Goal: Communication & Community: Answer question/provide support

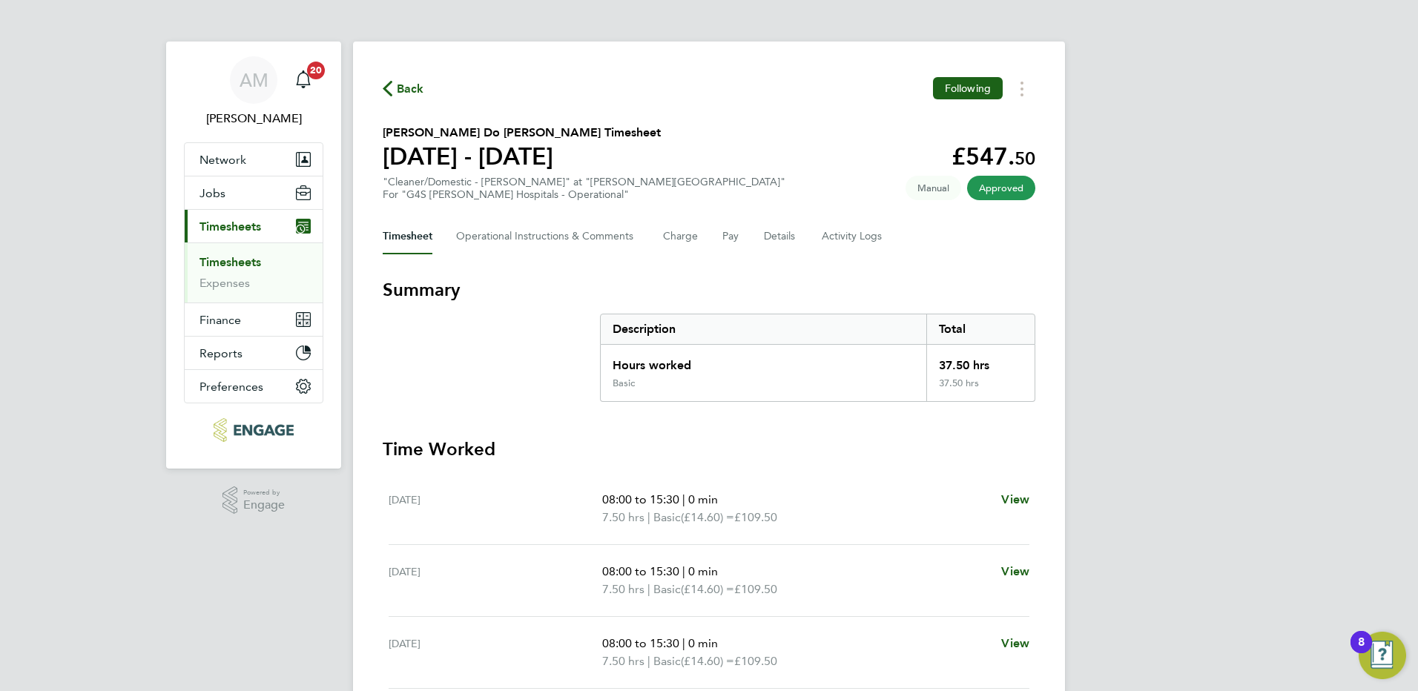
click at [251, 265] on link "Timesheets" at bounding box center [231, 262] width 62 height 14
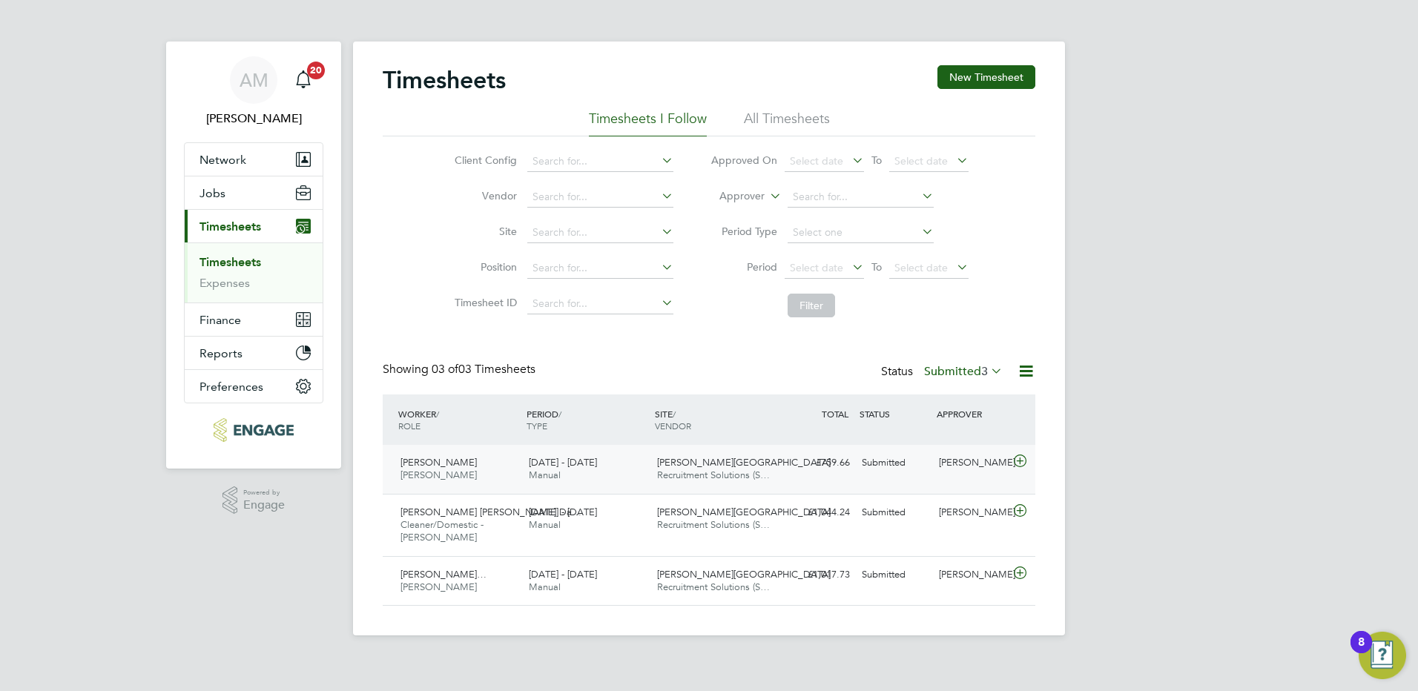
click at [691, 477] on span "Recruitment Solutions (S…" at bounding box center [713, 475] width 113 height 13
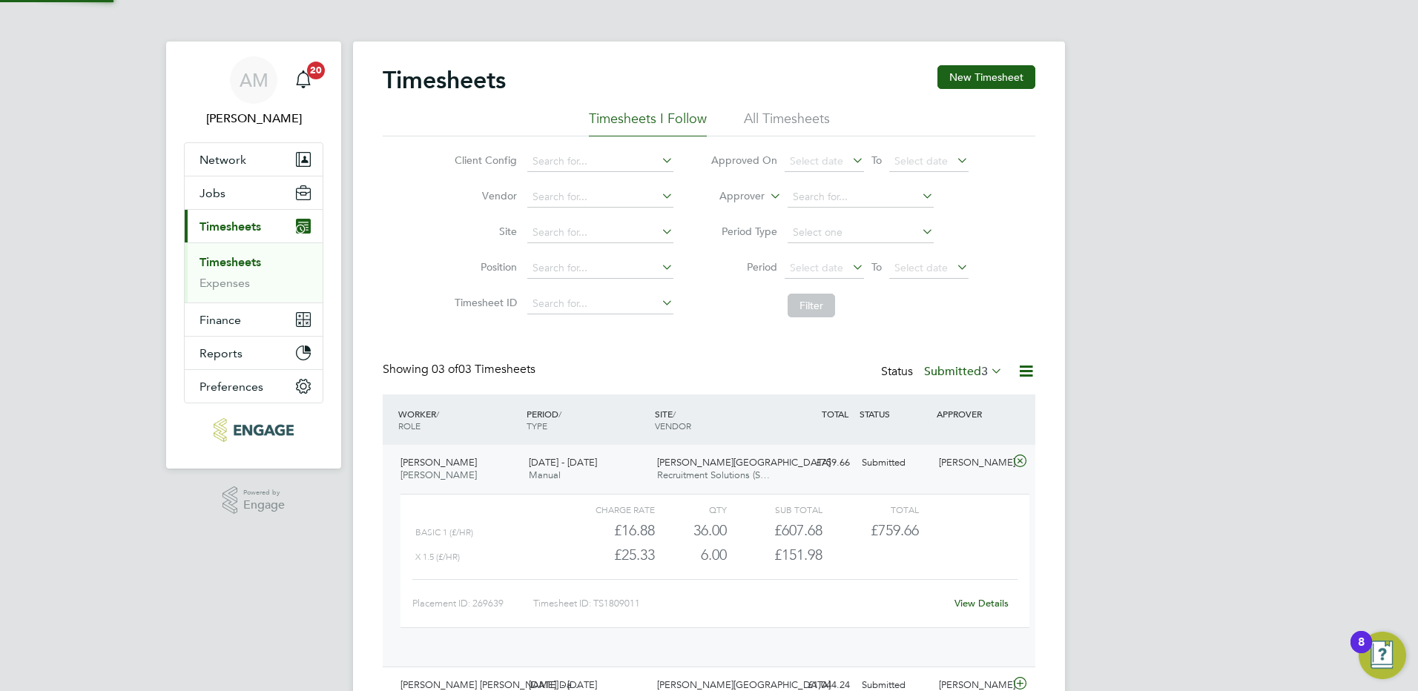
scroll to position [25, 145]
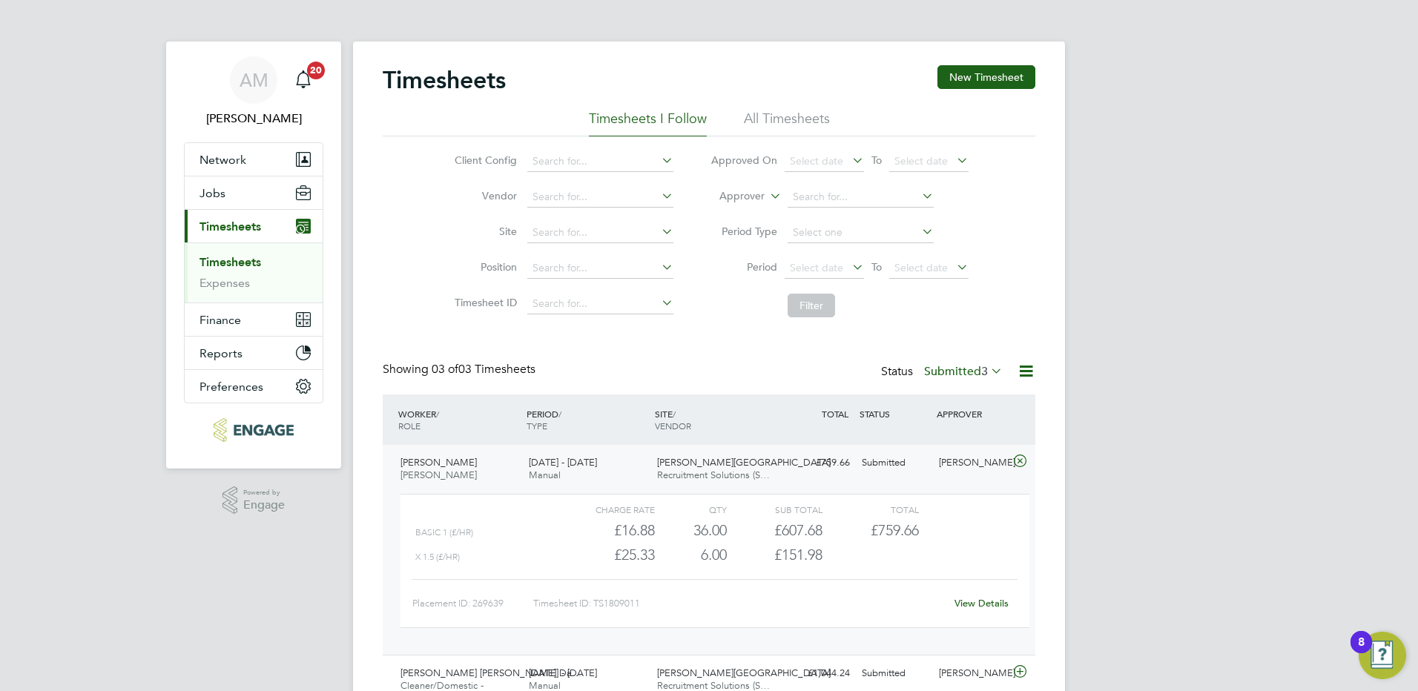
click at [966, 597] on link "View Details" at bounding box center [982, 603] width 54 height 13
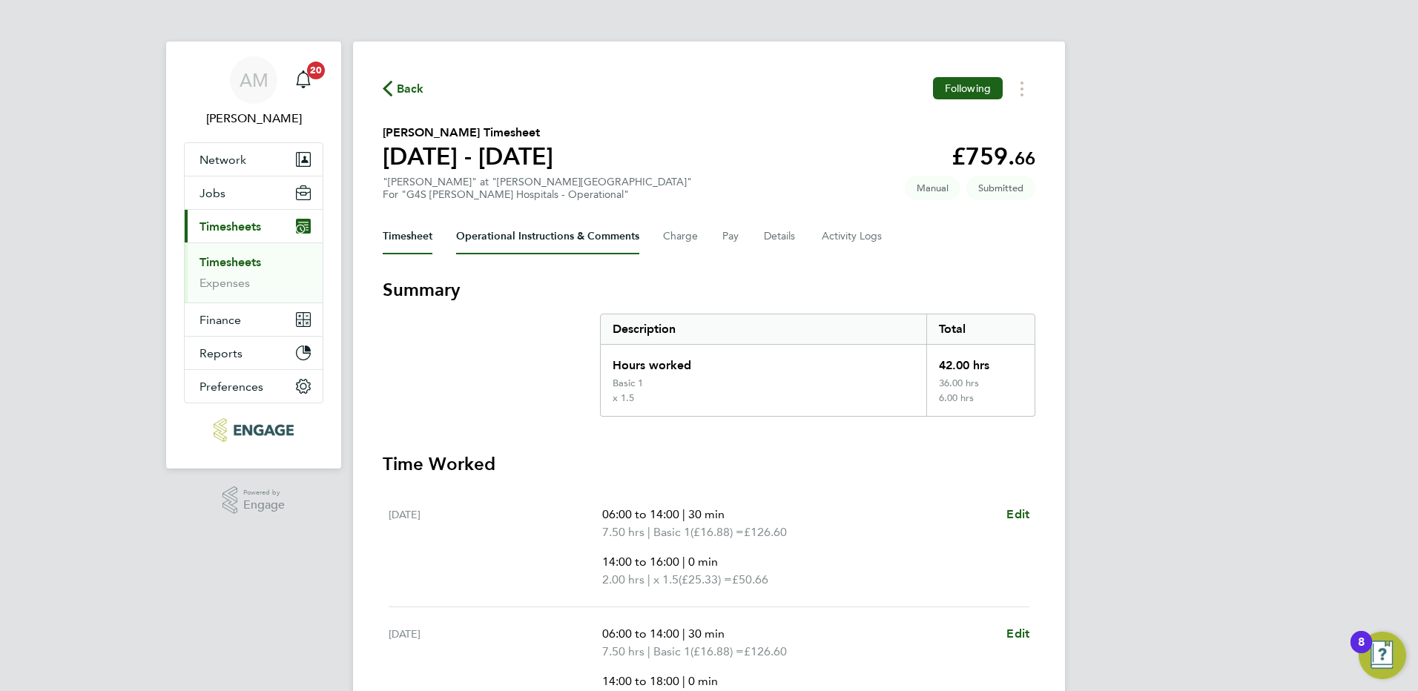
click at [548, 231] on Comments-tab "Operational Instructions & Comments" at bounding box center [547, 237] width 183 height 36
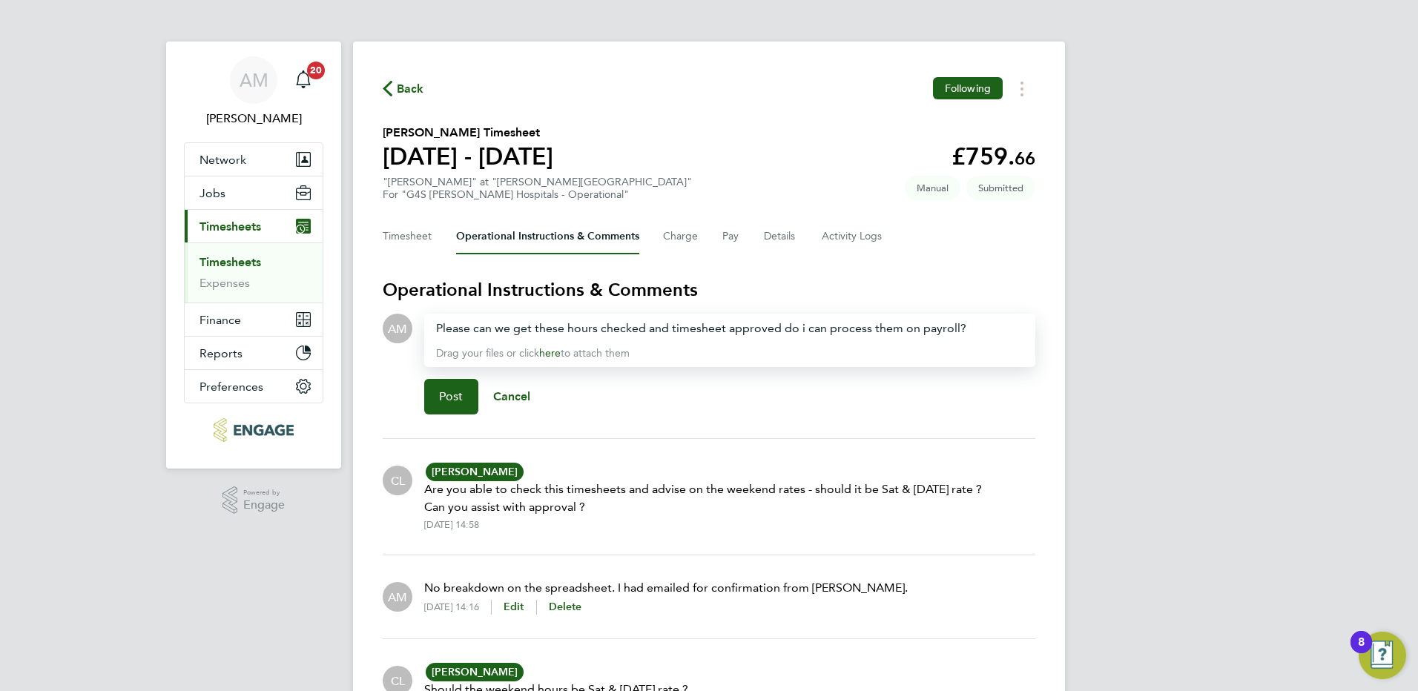
click at [802, 329] on div "Please can we get these hours checked and timesheet approved do i can process t…" at bounding box center [729, 329] width 587 height 18
drag, startPoint x: 789, startPoint y: 329, endPoint x: 839, endPoint y: 348, distance: 53.3
click at [792, 329] on div "Please can we get these hours checked and timesheet approved do I can process t…" at bounding box center [729, 329] width 587 height 18
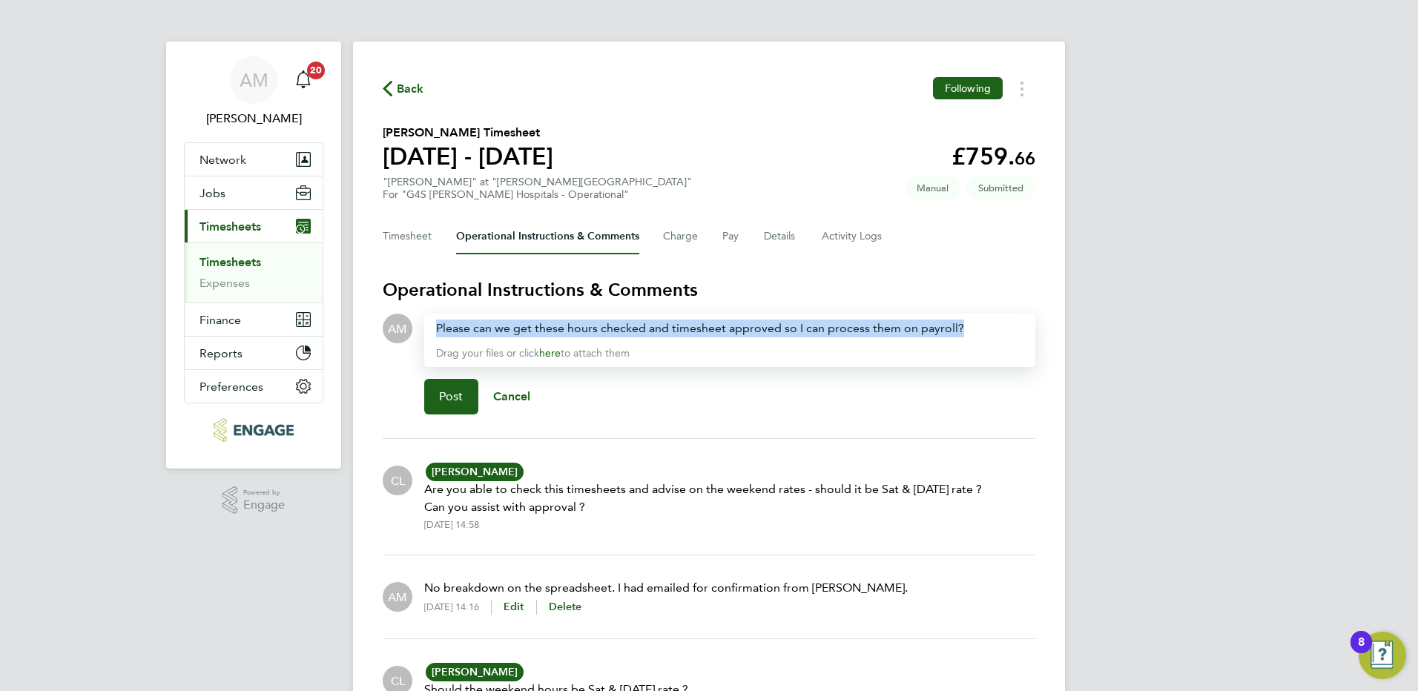
drag, startPoint x: 984, startPoint y: 332, endPoint x: 406, endPoint y: 327, distance: 578.5
click at [406, 327] on div "AM Drop your files here Supported files: JPG, JPEG, PNG, GIF or PDF Please can …" at bounding box center [709, 370] width 653 height 113
copy div "Please can we get these hours checked and timesheet approved so I can process t…"
click at [407, 240] on button "Timesheet" at bounding box center [408, 237] width 50 height 36
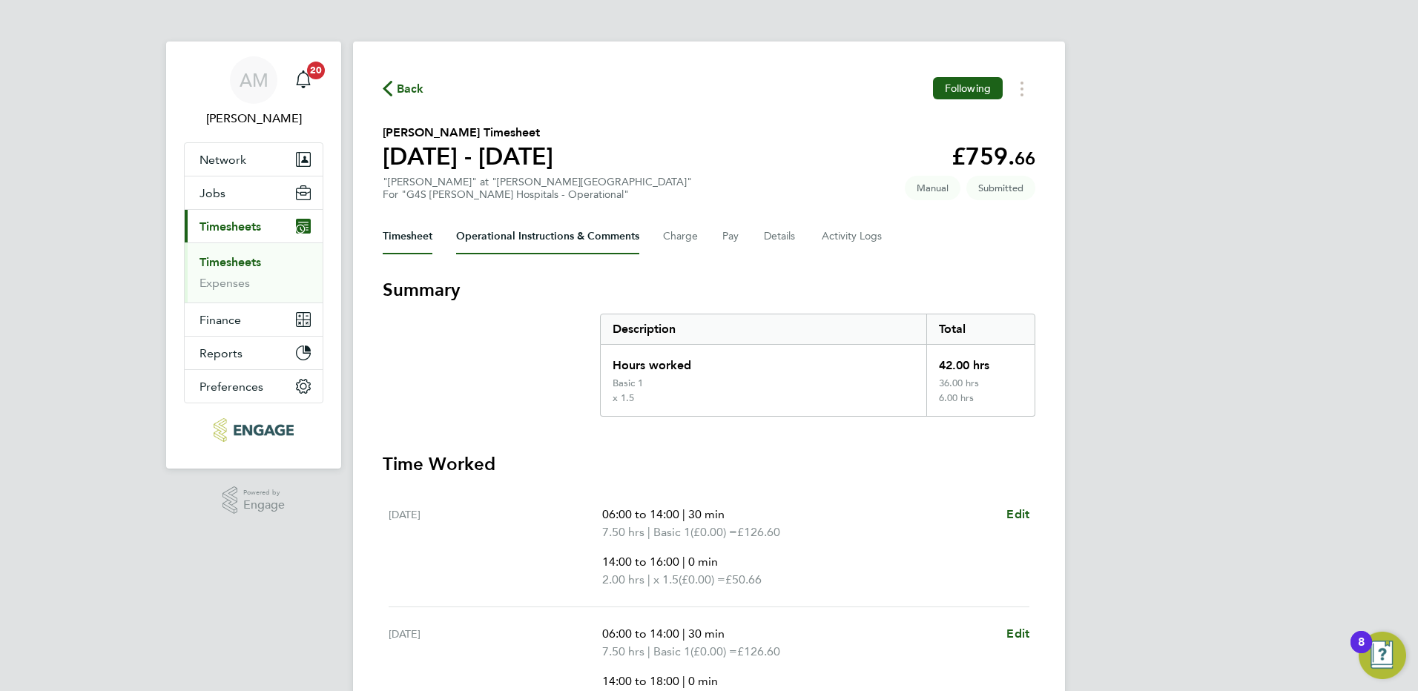
click at [527, 240] on Comments-tab "Operational Instructions & Comments" at bounding box center [547, 237] width 183 height 36
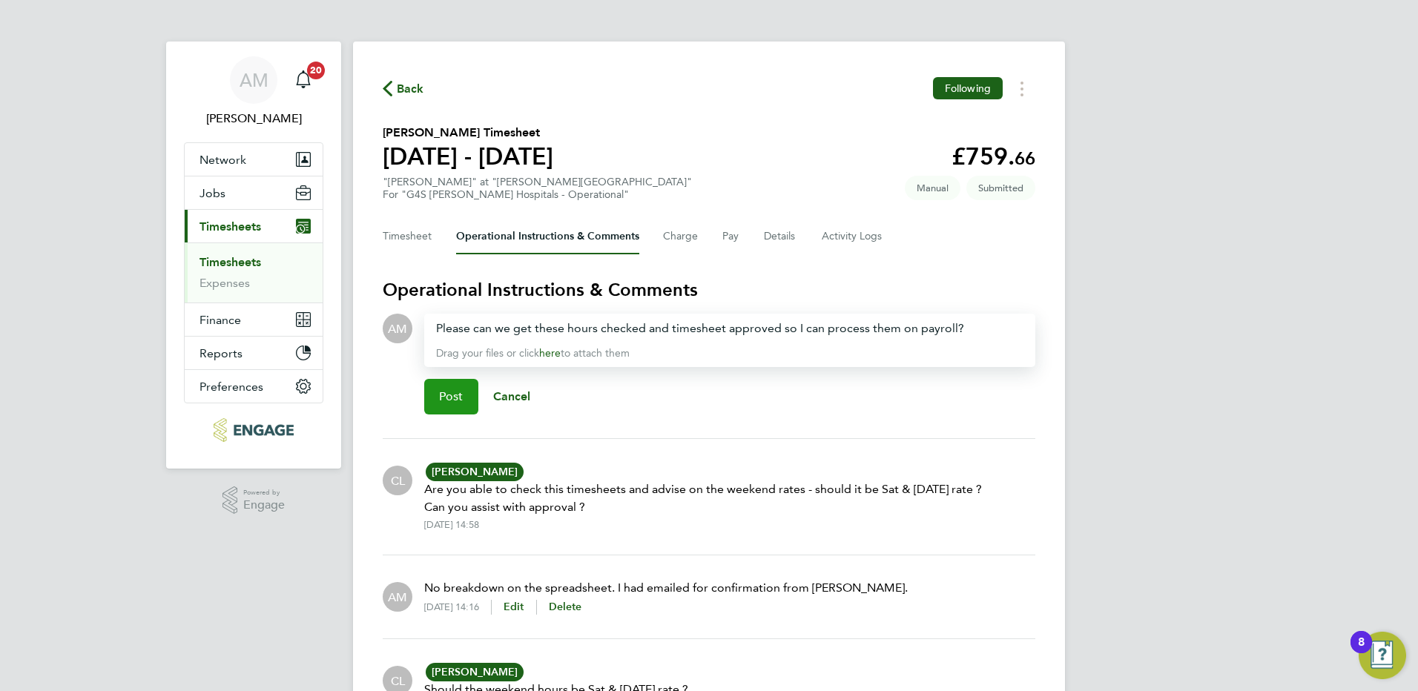
click at [458, 389] on button "Post" at bounding box center [451, 397] width 54 height 36
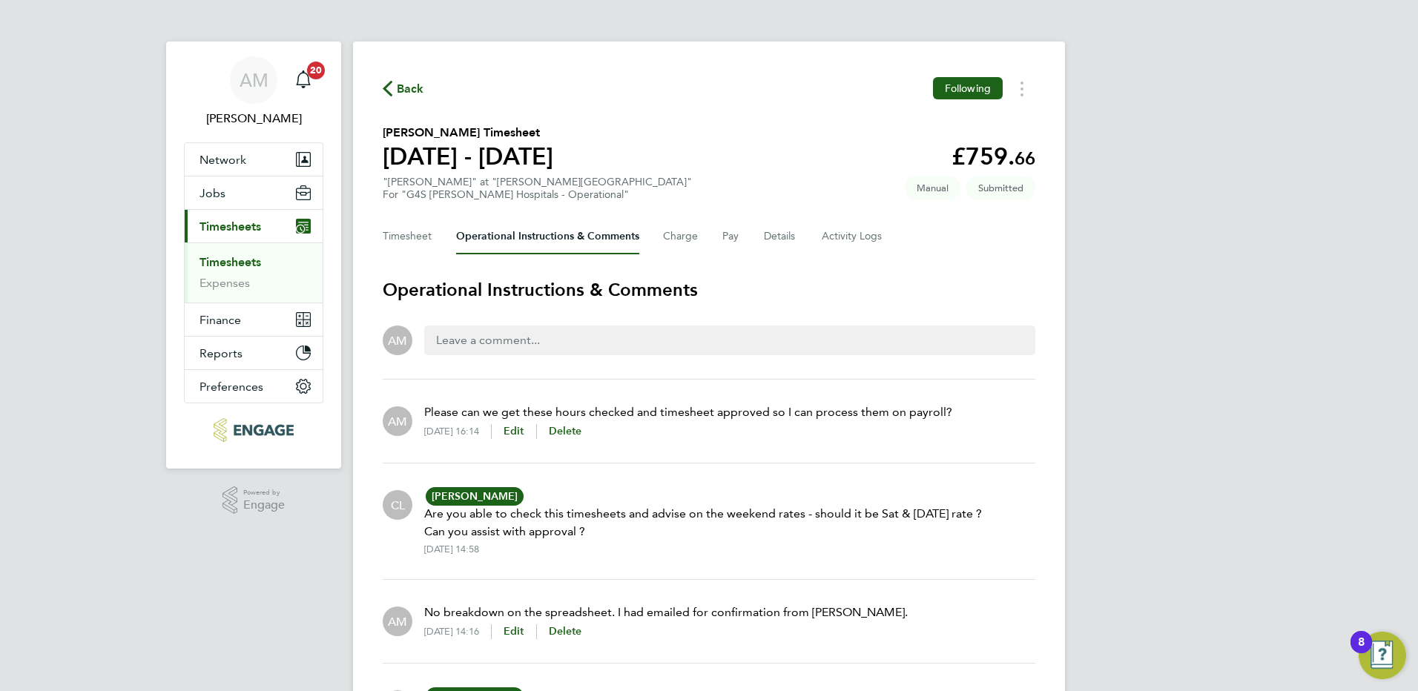
click at [398, 88] on span "Back" at bounding box center [410, 89] width 27 height 18
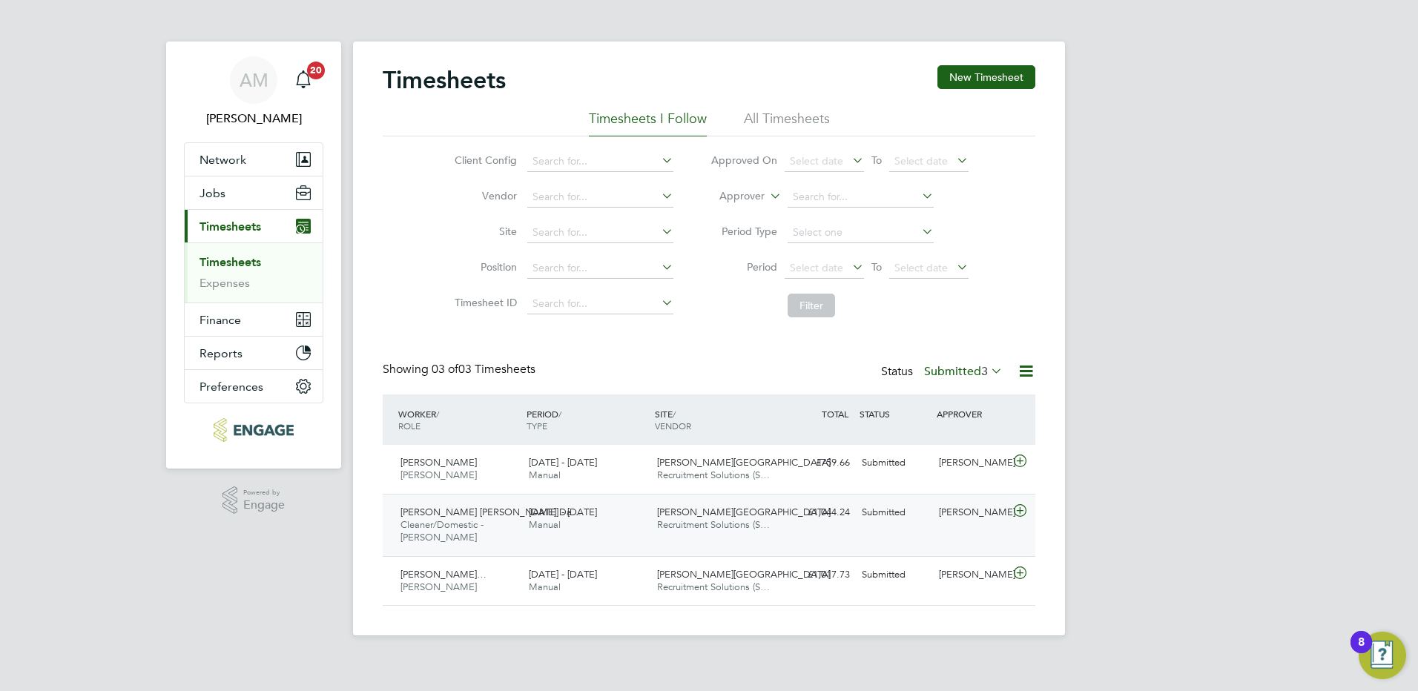
click at [438, 527] on span "Cleaner/Domestic - [PERSON_NAME]" at bounding box center [442, 530] width 83 height 25
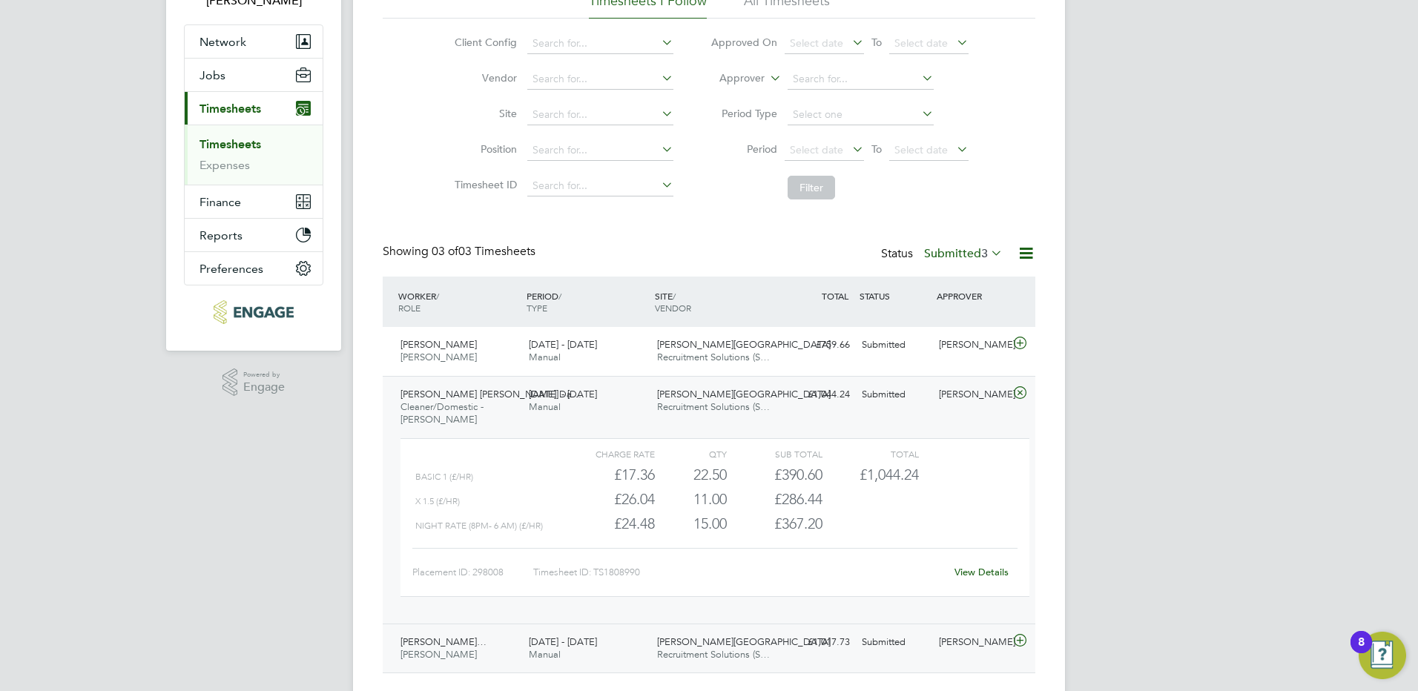
scroll to position [154, 0]
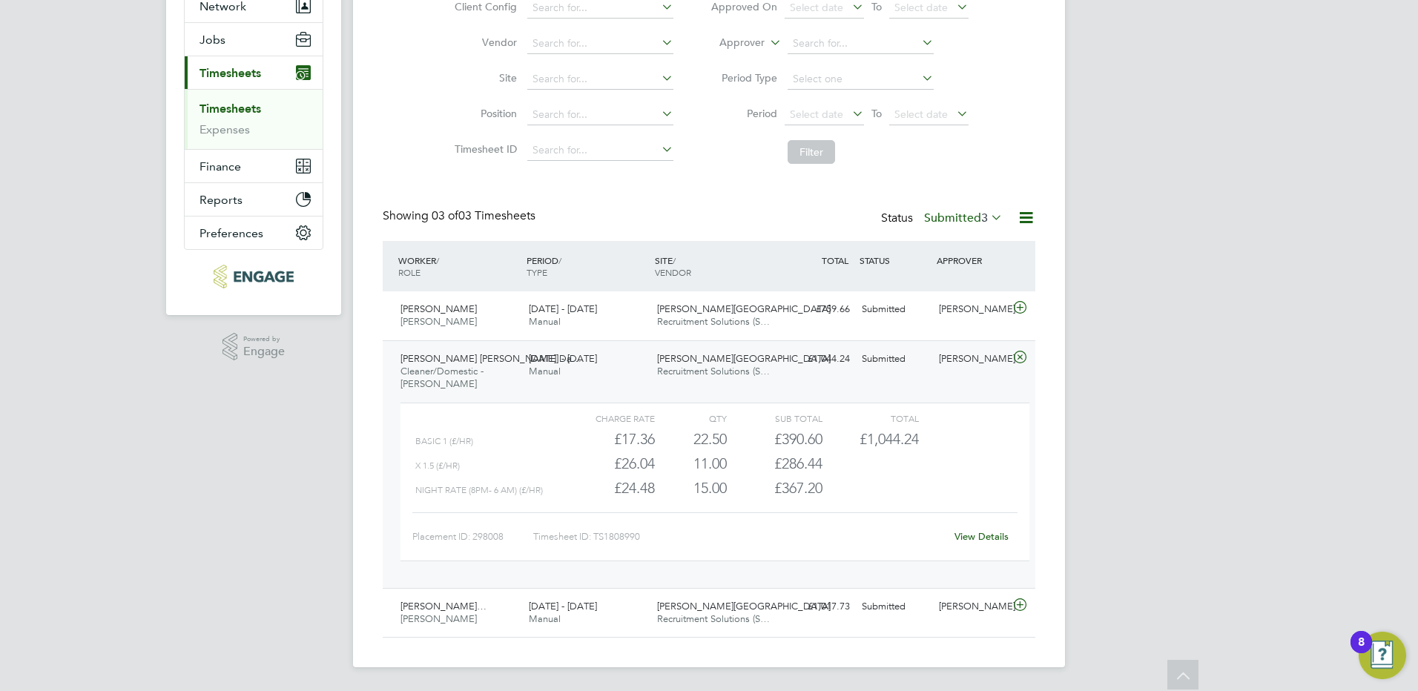
click at [969, 533] on link "View Details" at bounding box center [982, 536] width 54 height 13
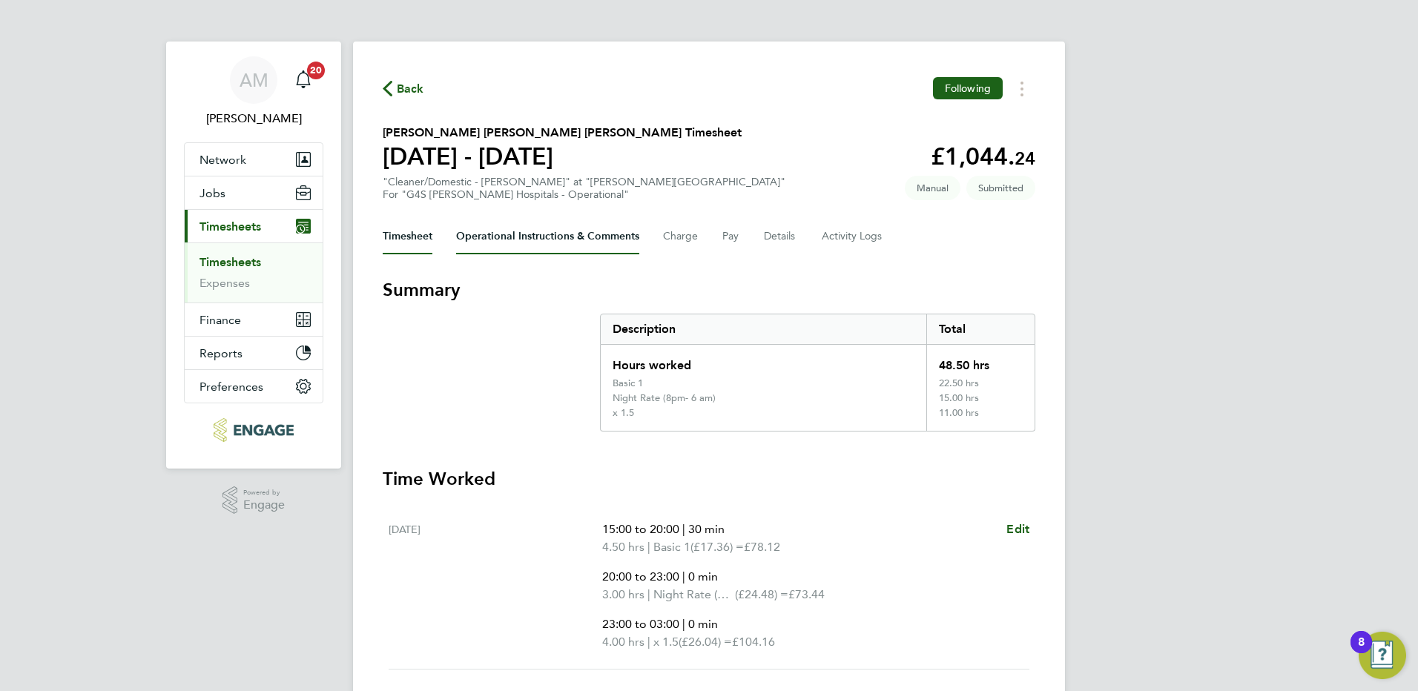
click at [555, 240] on Comments-tab "Operational Instructions & Comments" at bounding box center [547, 237] width 183 height 36
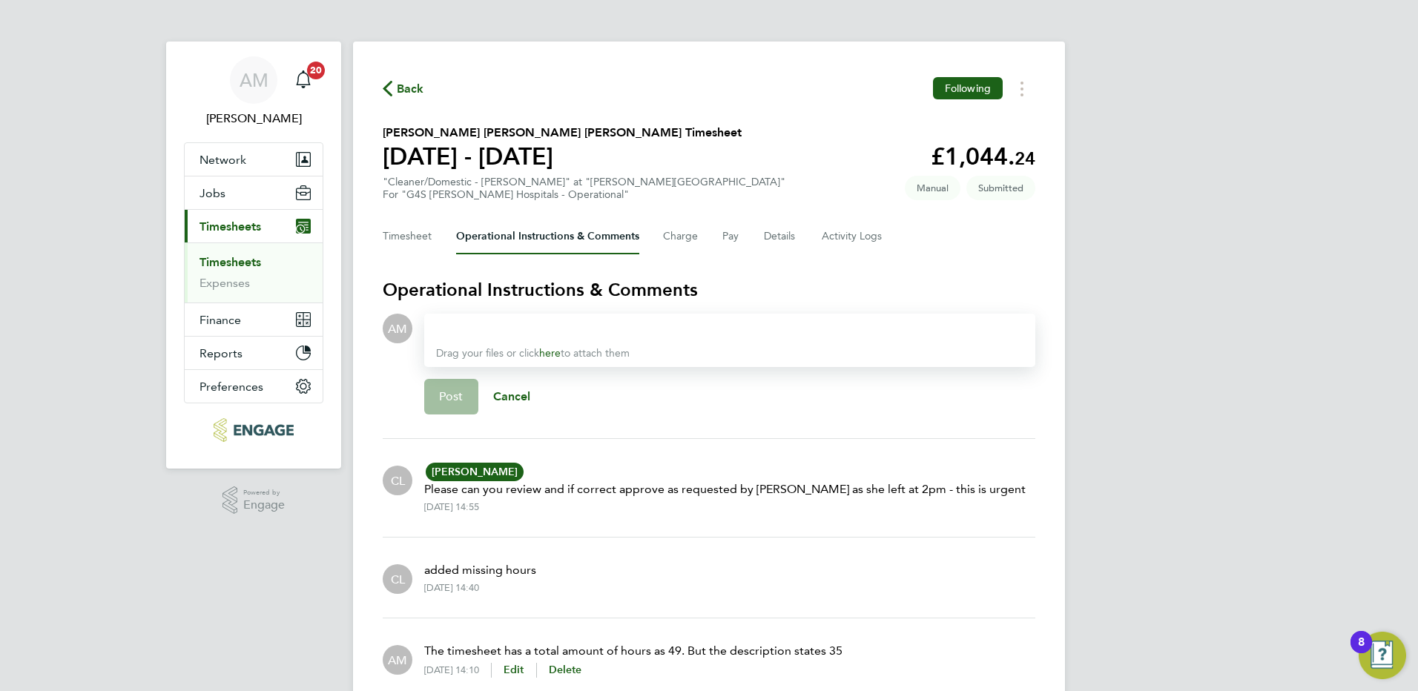
click at [469, 332] on div at bounding box center [729, 329] width 587 height 18
click at [447, 388] on button "Post" at bounding box center [451, 397] width 54 height 36
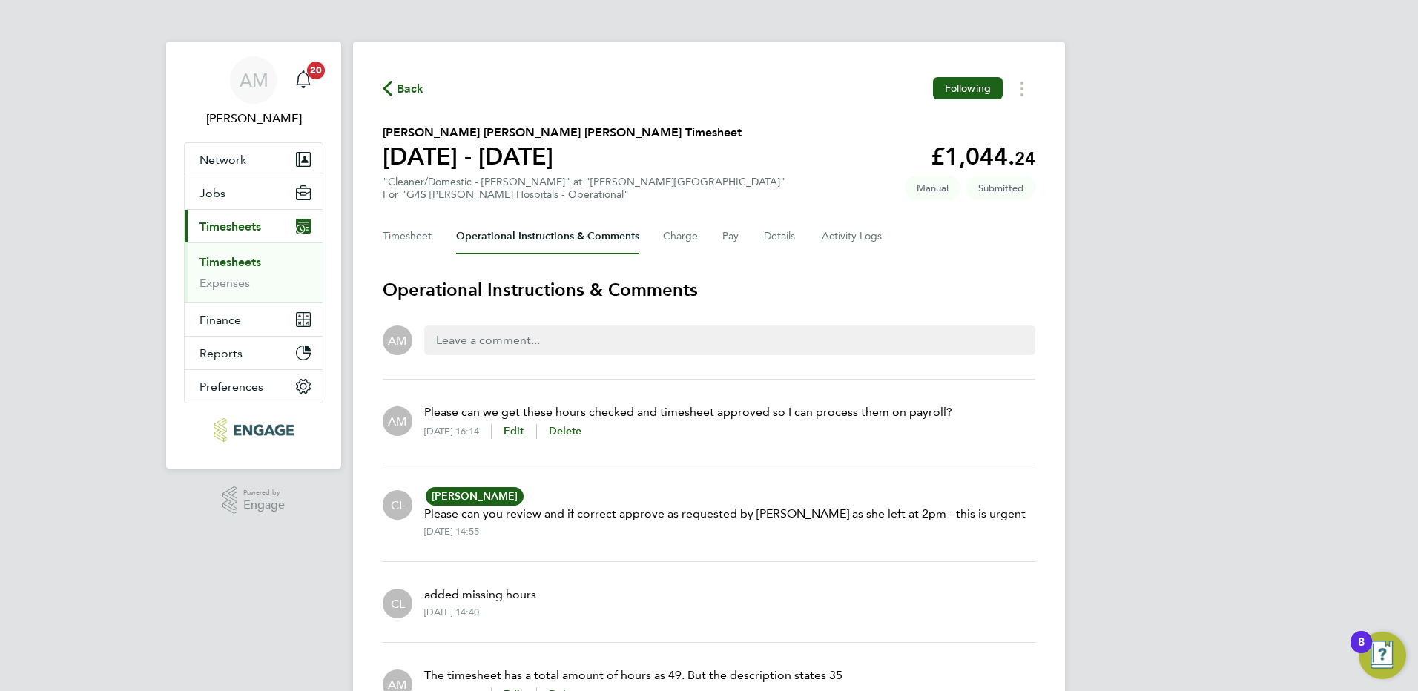
click at [408, 82] on span "Back" at bounding box center [410, 89] width 27 height 18
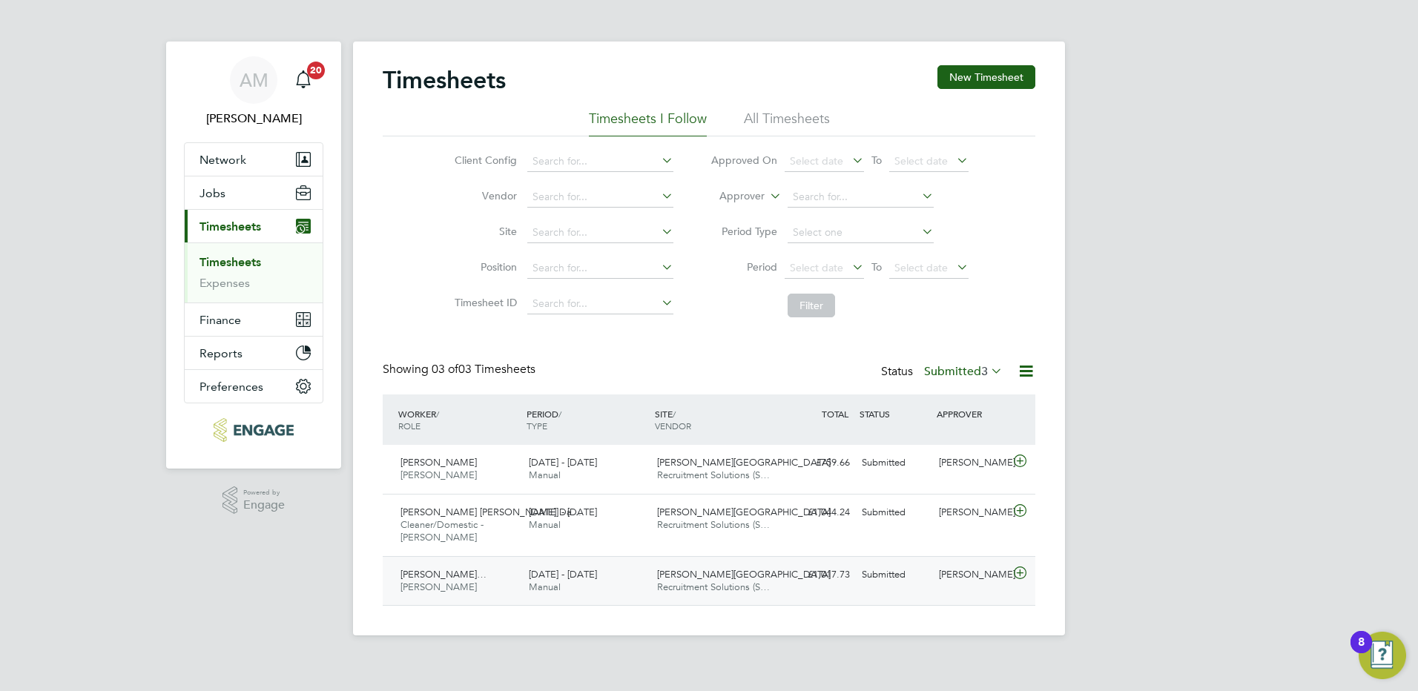
click at [458, 596] on div "Jitonio Augusto Dos Rei… Porter - Churchill 18 - 24 Aug 2025" at bounding box center [459, 581] width 128 height 37
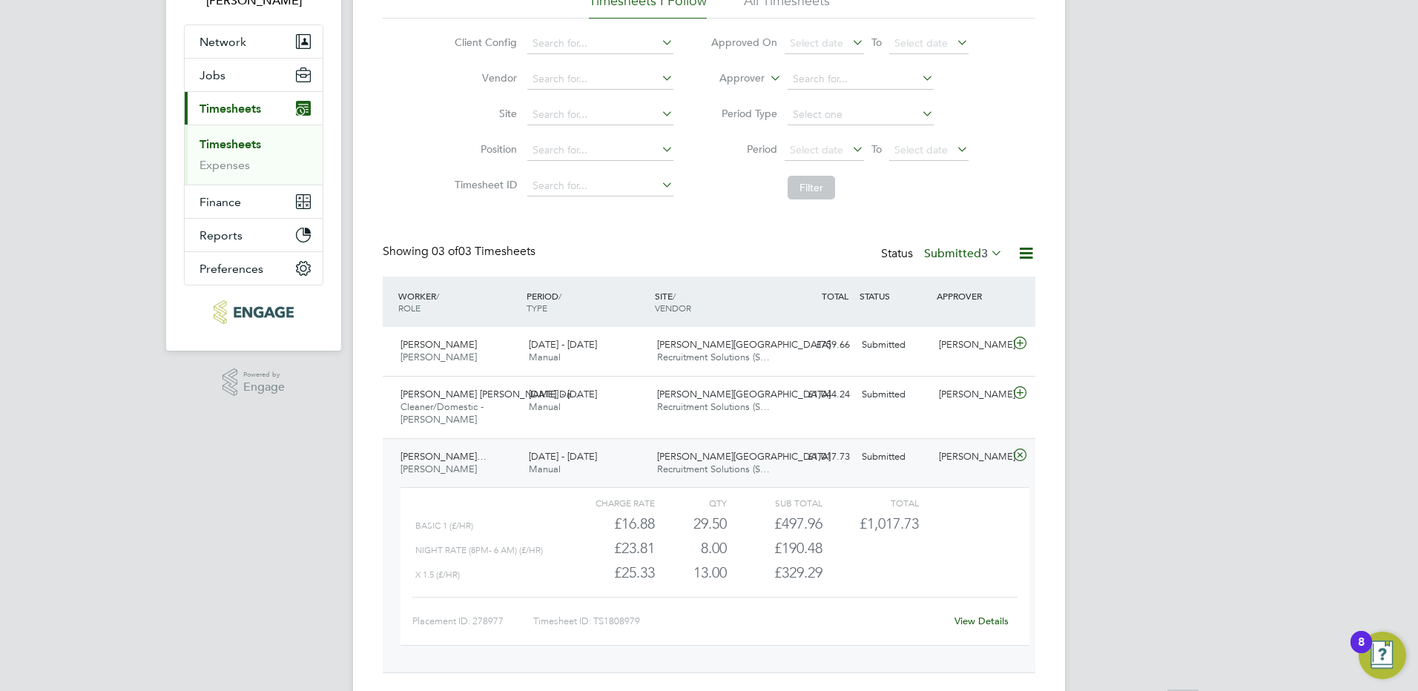
scroll to position [154, 0]
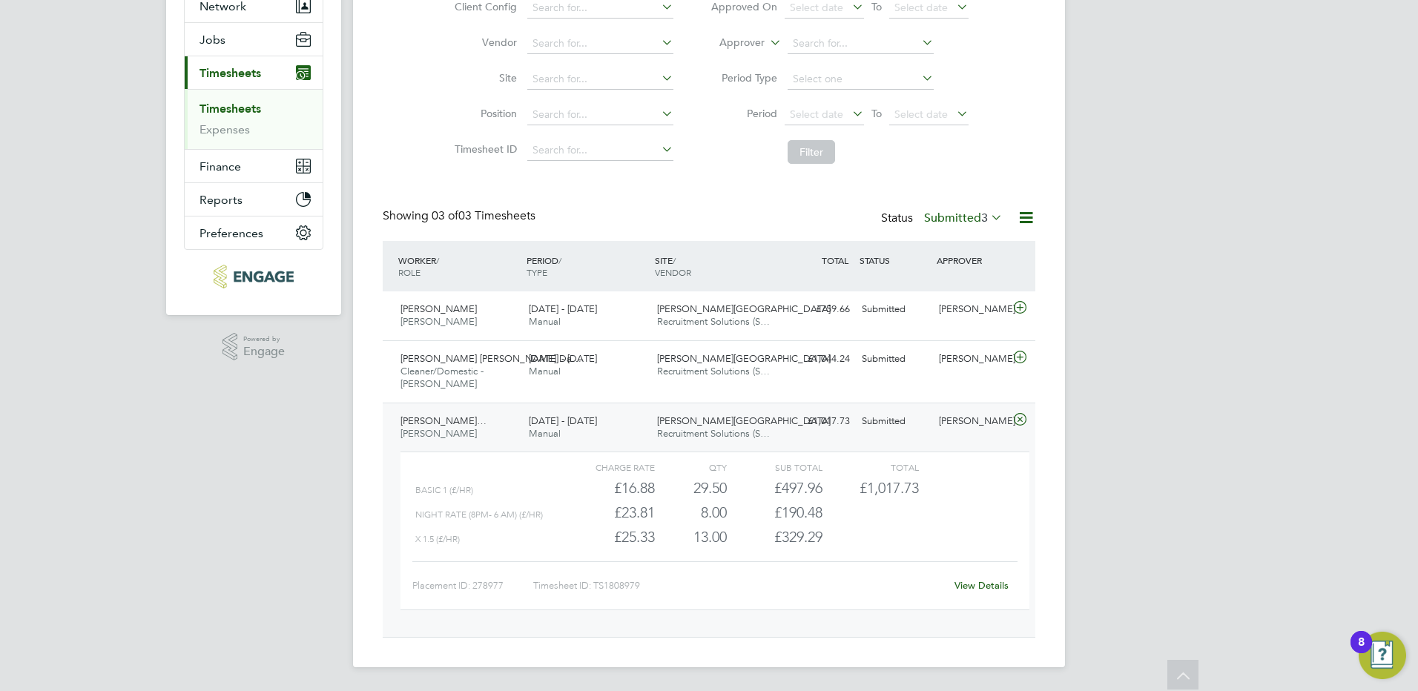
click at [966, 587] on link "View Details" at bounding box center [982, 585] width 54 height 13
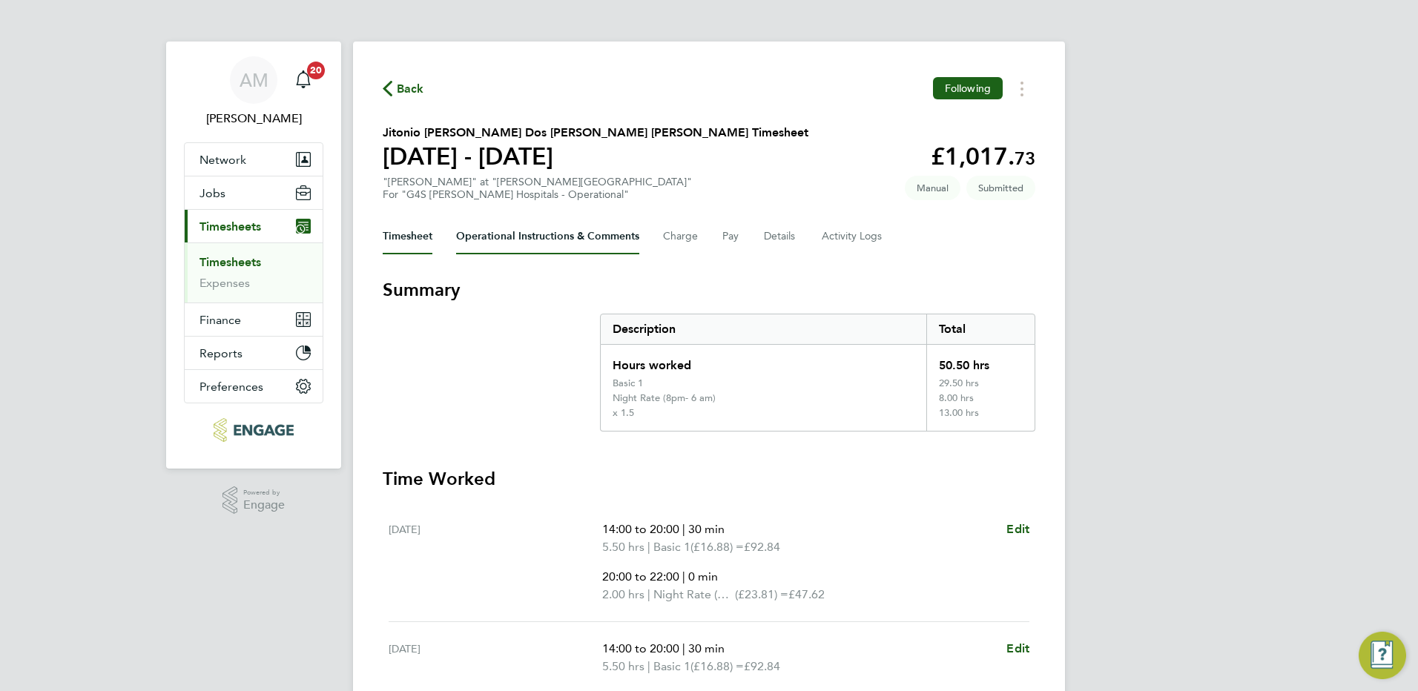
click at [535, 241] on Comments-tab "Operational Instructions & Comments" at bounding box center [547, 237] width 183 height 36
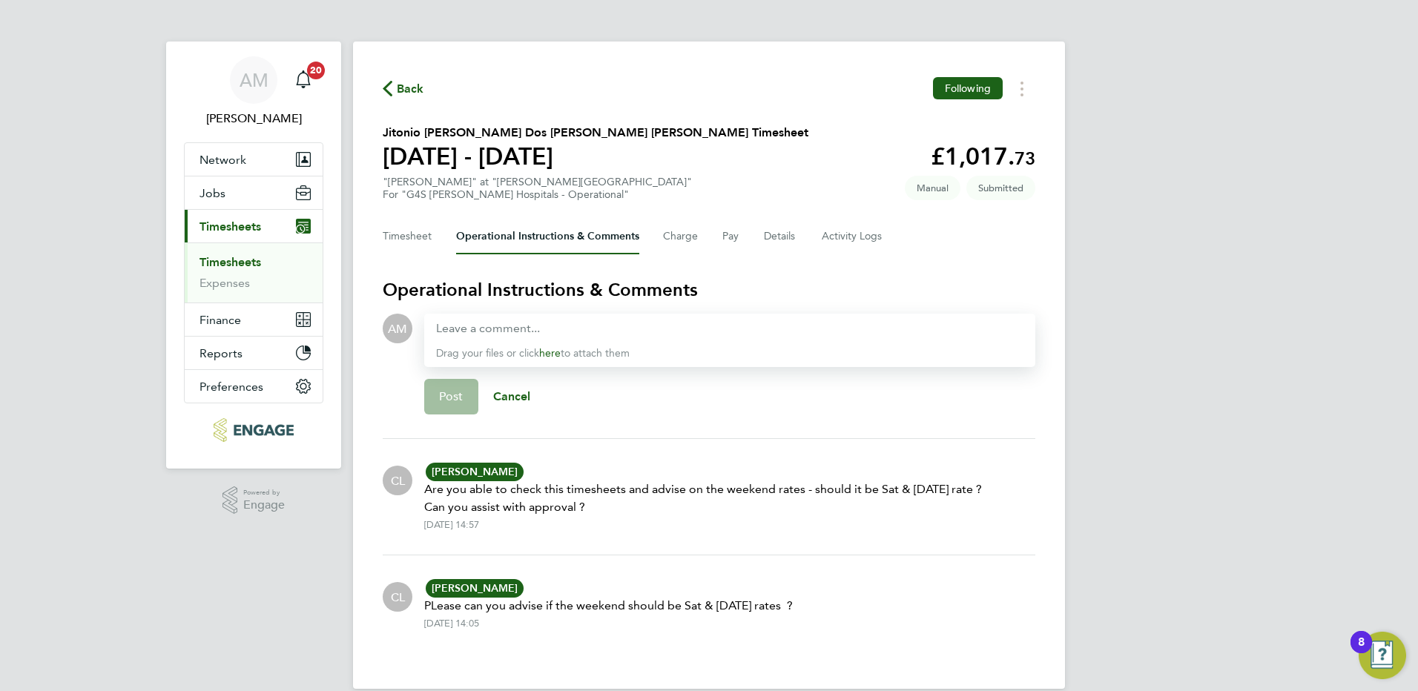
click at [521, 341] on div "Drag your files or click here to attach them" at bounding box center [729, 340] width 611 height 53
click at [544, 325] on div at bounding box center [729, 329] width 587 height 18
click at [510, 321] on div at bounding box center [729, 329] width 587 height 18
paste div
click at [452, 398] on span "Post" at bounding box center [451, 396] width 24 height 15
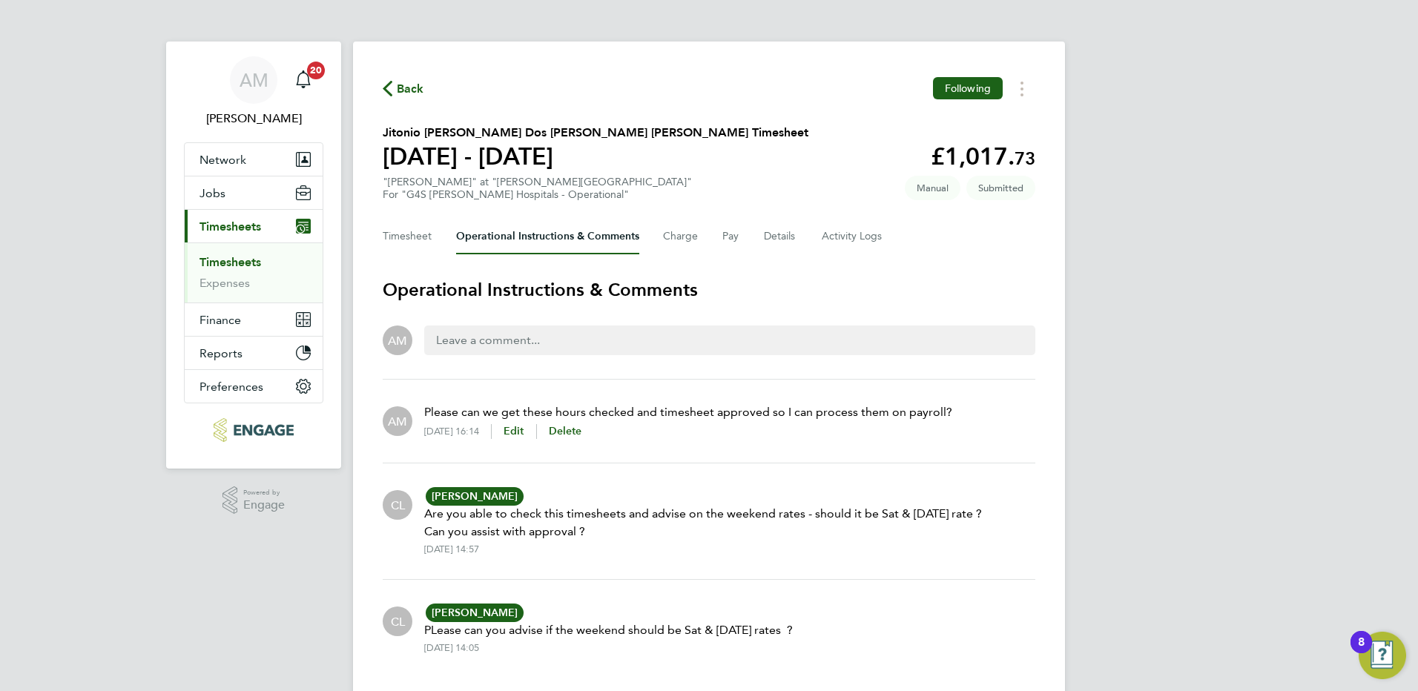
click at [408, 90] on span "Back" at bounding box center [410, 89] width 27 height 18
